Goal: Book appointment/travel/reservation

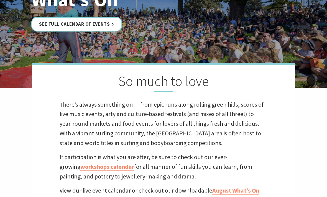
scroll to position [92, 0]
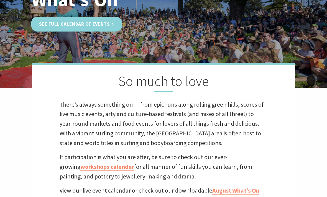
click at [103, 25] on link "See Full Calendar of Events" at bounding box center [76, 24] width 90 height 15
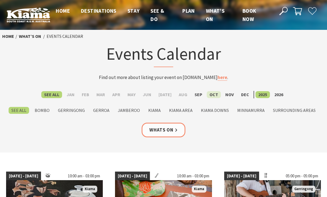
click at [209, 94] on label "Oct" at bounding box center [213, 94] width 14 height 7
click at [0, 0] on input "Oct" at bounding box center [0, 0] width 0 height 0
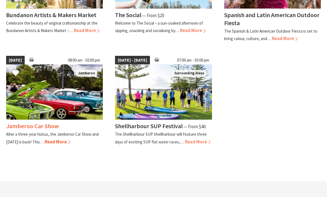
scroll to position [346, 0]
click at [67, 139] on span "Read More" at bounding box center [58, 142] width 26 height 6
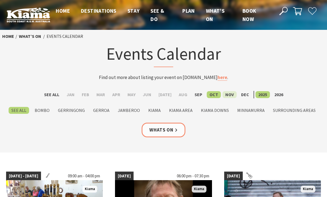
click at [224, 93] on label "Nov" at bounding box center [229, 94] width 14 height 7
click at [0, 0] on input "Nov" at bounding box center [0, 0] width 0 height 0
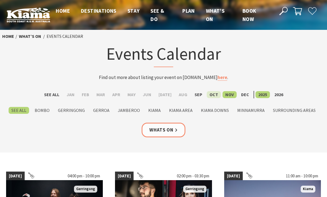
click at [211, 93] on label "Oct" at bounding box center [213, 94] width 14 height 7
click at [0, 0] on input "Oct" at bounding box center [0, 0] width 0 height 0
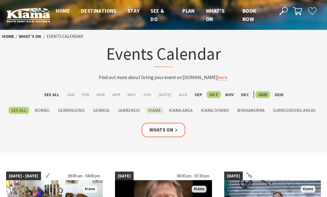
click at [152, 109] on label "Kiama" at bounding box center [154, 110] width 18 height 7
click at [0, 0] on input "Kiama" at bounding box center [0, 0] width 0 height 0
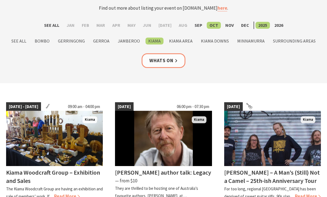
scroll to position [70, 0]
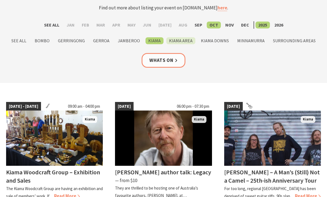
click at [179, 40] on label "Kiama Area" at bounding box center [180, 40] width 29 height 7
click at [0, 0] on input "Kiama Area" at bounding box center [0, 0] width 0 height 0
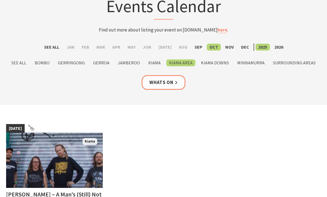
scroll to position [40, 0]
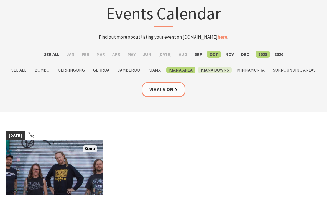
click at [213, 67] on label "Kiama Downs" at bounding box center [214, 70] width 33 height 7
click at [0, 0] on input "Kiama Downs" at bounding box center [0, 0] width 0 height 0
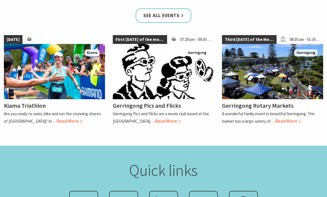
scroll to position [477, 0]
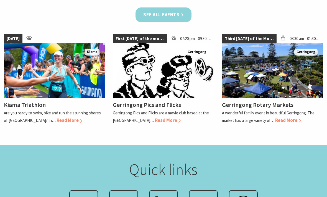
click at [175, 16] on link "See all Events" at bounding box center [163, 14] width 56 height 15
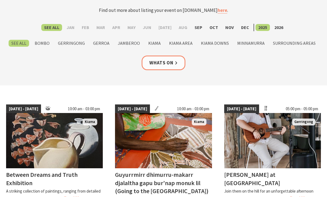
scroll to position [68, 0]
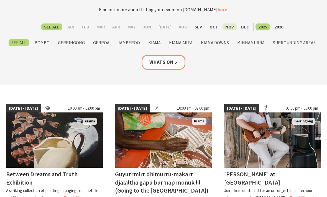
click at [229, 26] on label "Nov" at bounding box center [229, 27] width 14 height 7
click at [0, 0] on input "Nov" at bounding box center [0, 0] width 0 height 0
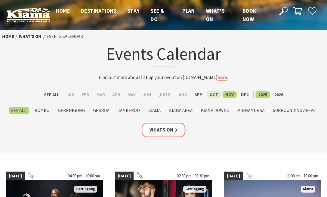
click at [210, 95] on label "Oct" at bounding box center [213, 94] width 14 height 7
click at [0, 0] on input "Oct" at bounding box center [0, 0] width 0 height 0
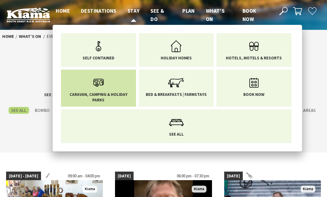
click at [99, 98] on span "Caravan, Camping & Holiday Parks" at bounding box center [98, 97] width 67 height 11
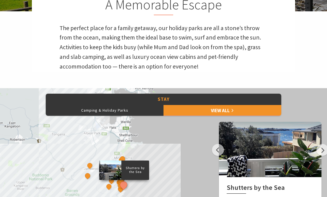
scroll to position [167, 0]
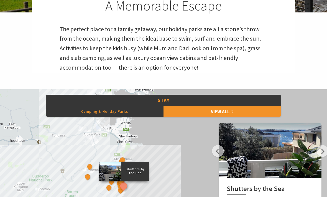
click at [110, 111] on button "Camping & Holiday Parks" at bounding box center [105, 111] width 118 height 11
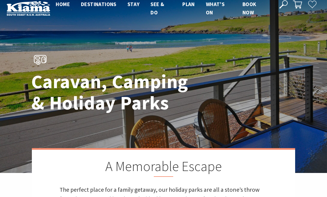
scroll to position [0, 0]
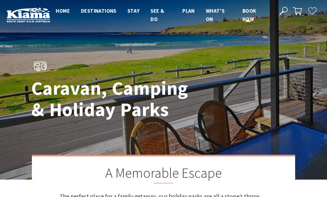
click at [248, 14] on span "Book now" at bounding box center [249, 14] width 14 height 15
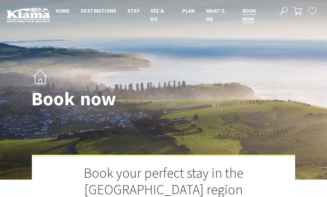
select select "3"
select select "2"
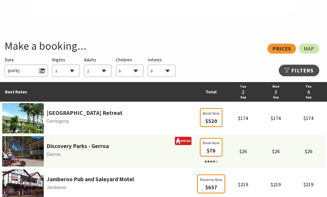
scroll to position [283, 0]
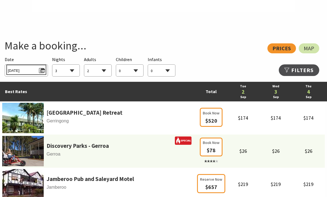
click at [42, 66] on span "Tue 02/09/2025" at bounding box center [26, 69] width 37 height 7
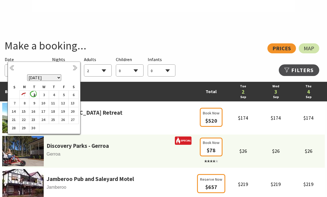
click at [60, 81] on select "September 2025 October 2025 November 2025 December 2025 January 2026 February 2…" at bounding box center [44, 77] width 34 height 7
click at [65, 119] on b "24" at bounding box center [62, 119] width 7 height 7
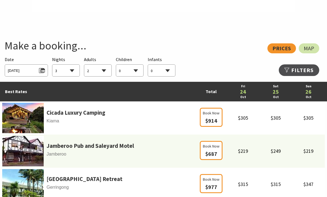
click at [72, 65] on select "1 2 3 4 5 6 7 8 9 10 11 12 13 14 15 16 17 18 19 20 21 22 23 24 25 26 27 28 29 30" at bounding box center [65, 71] width 27 height 12
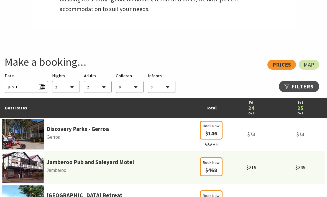
scroll to position [266, 0]
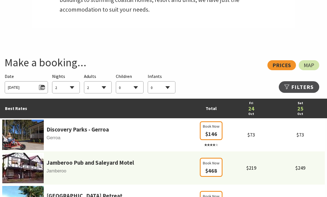
click at [73, 82] on select "1 2 3 4 5 6 7 8 9 10 11 12 13 14 15 16 17 18 19 20 21 22 23 24 25 26 27 28 29 30" at bounding box center [65, 88] width 27 height 12
select select "3"
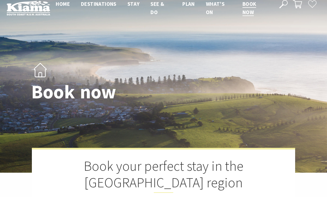
scroll to position [0, 0]
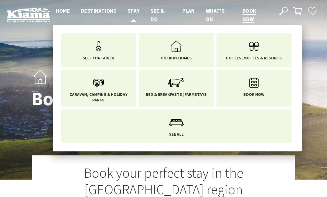
click at [135, 10] on span "Stay" at bounding box center [133, 10] width 12 height 7
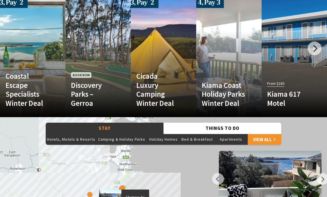
scroll to position [352, 0]
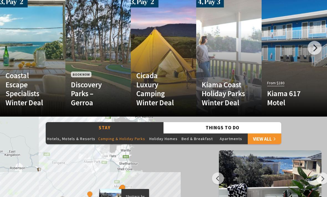
click at [121, 134] on button "Camping & Holiday Parks" at bounding box center [122, 139] width 50 height 11
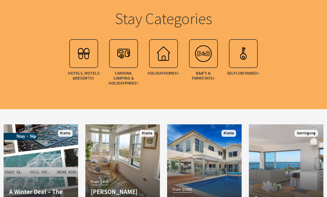
scroll to position [675, 0]
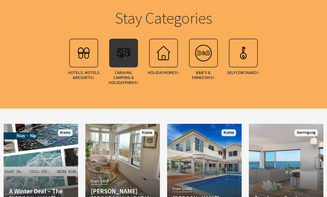
click at [123, 70] on span "Caravan, Camping & Holiday Parks" at bounding box center [123, 77] width 35 height 15
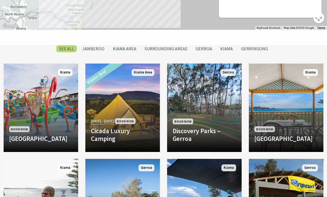
scroll to position [423, 0]
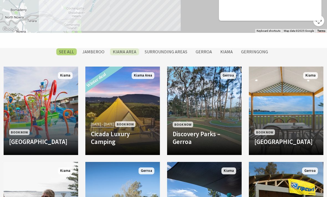
click at [125, 49] on label "Kiama Area" at bounding box center [124, 51] width 29 height 7
click at [0, 0] on input "Kiama Area" at bounding box center [0, 0] width 0 height 0
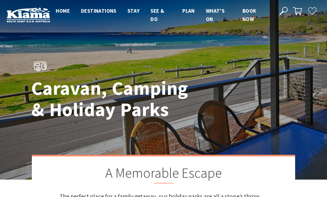
scroll to position [470, 0]
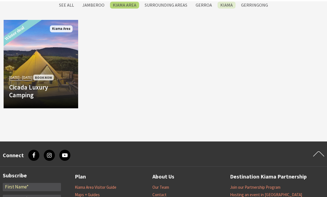
click at [225, 4] on label "Kiama" at bounding box center [226, 5] width 18 height 7
click at [0, 0] on input "Kiama" at bounding box center [0, 0] width 0 height 0
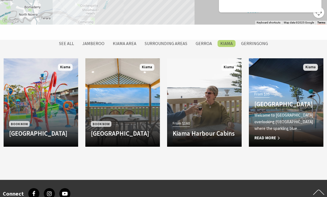
scroll to position [431, 0]
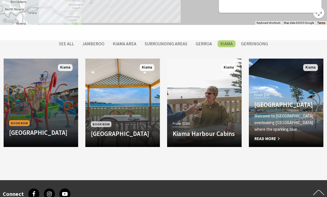
click at [43, 126] on div "Book Now BIG4 Easts Beach Holiday Park BIG4 Easts Beach Holiday Park has been f…" at bounding box center [41, 130] width 74 height 23
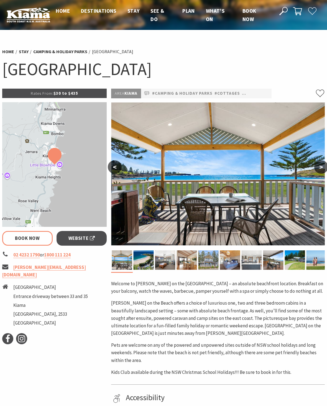
select select "3"
select select "2"
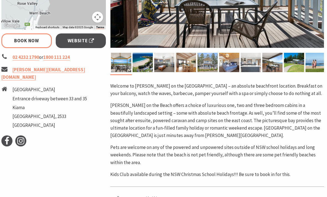
scroll to position [197, 1]
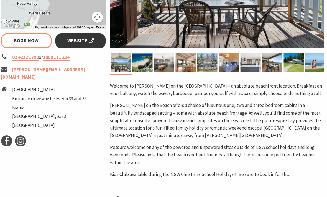
click at [85, 40] on span "Website" at bounding box center [80, 40] width 27 height 7
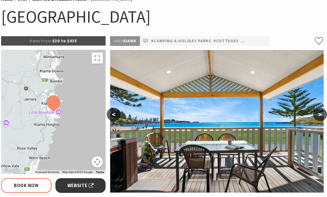
scroll to position [51, 1]
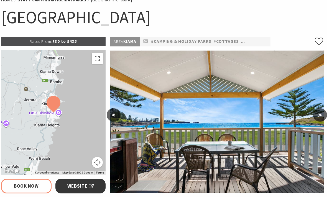
select select "3"
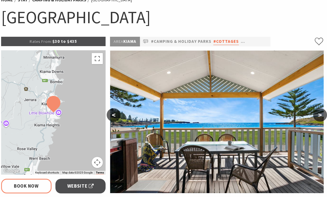
click at [232, 40] on link "#Cottages" at bounding box center [225, 41] width 25 height 7
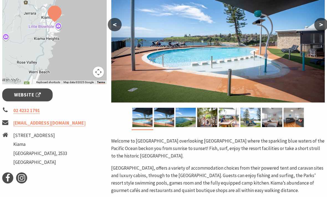
scroll to position [143, 0]
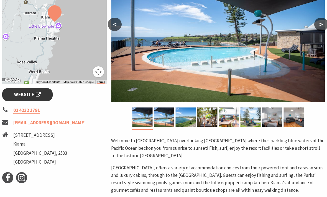
click at [38, 91] on span "Website" at bounding box center [27, 94] width 27 height 7
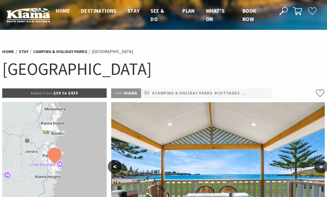
select select "3"
select select "2"
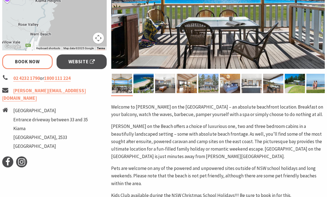
scroll to position [177, 0]
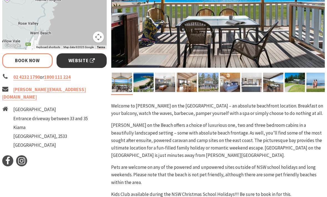
click at [81, 61] on span "Website" at bounding box center [81, 60] width 27 height 7
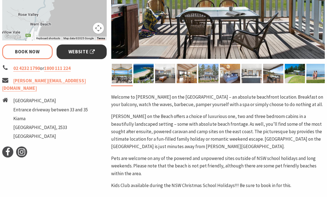
select select "3"
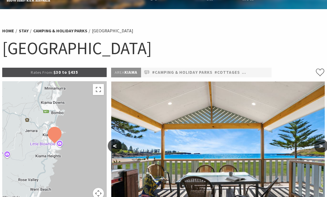
scroll to position [17, 0]
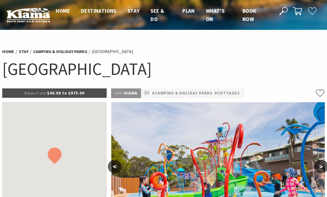
select select "3"
select select "2"
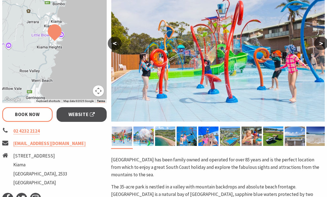
scroll to position [125, 0]
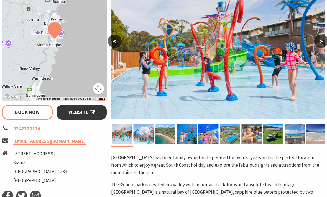
click at [84, 112] on span "Website" at bounding box center [81, 112] width 27 height 7
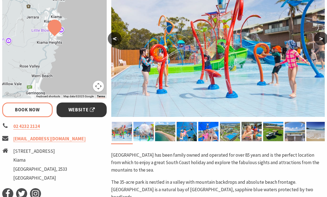
select select "3"
